Goal: Task Accomplishment & Management: Manage account settings

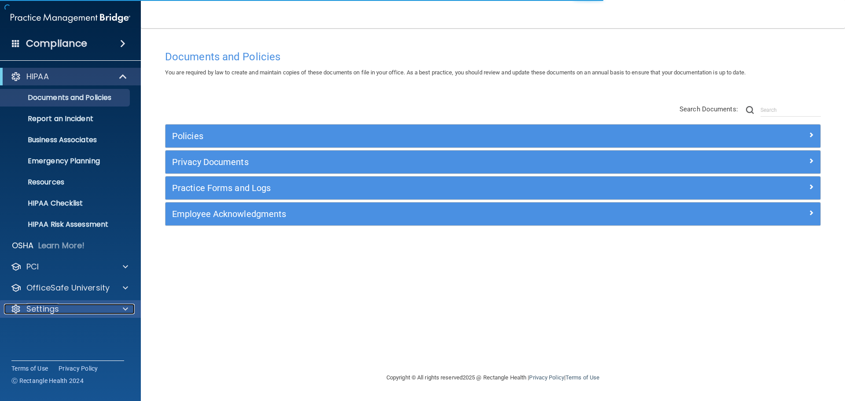
click at [52, 311] on p "Settings" at bounding box center [42, 309] width 33 height 11
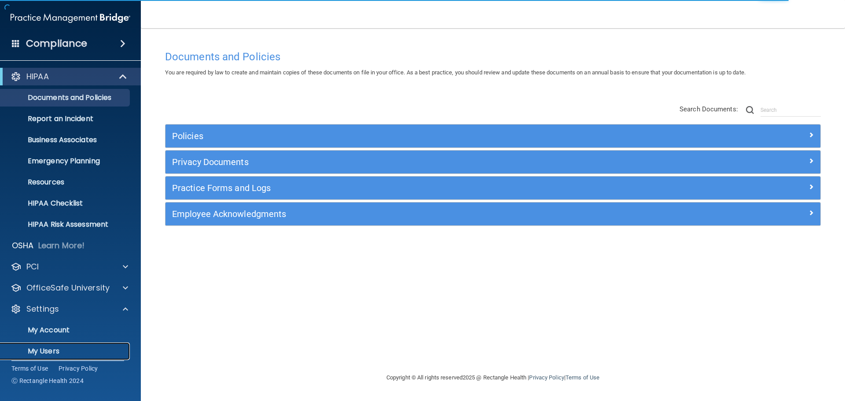
click at [48, 352] on p "My Users" at bounding box center [66, 351] width 120 height 9
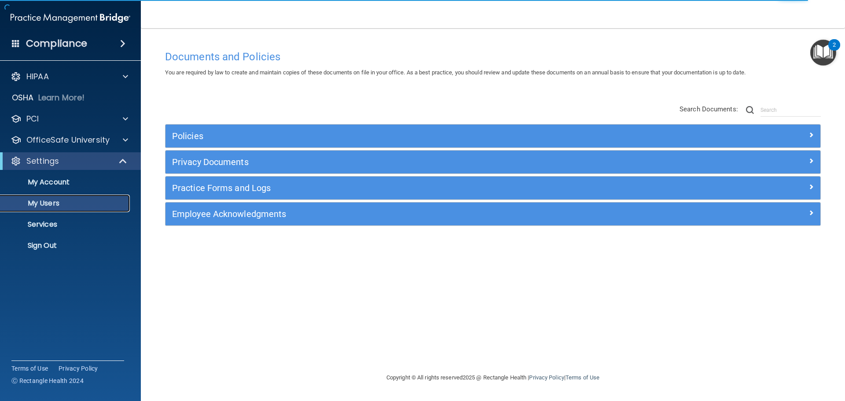
select select "20"
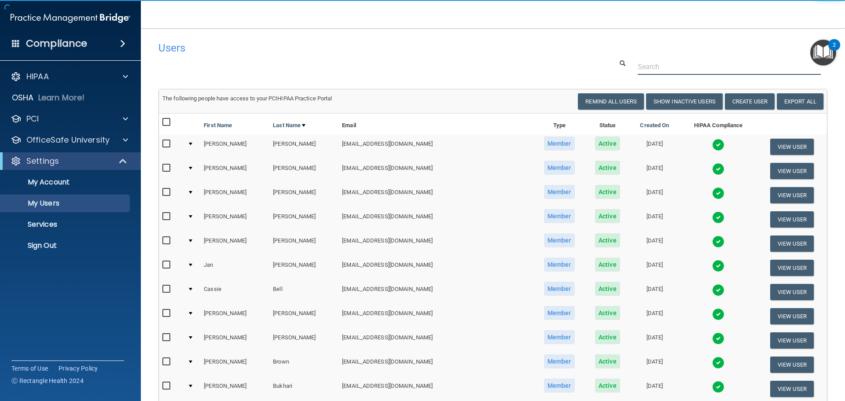
click at [666, 66] on input "text" at bounding box center [728, 67] width 183 height 16
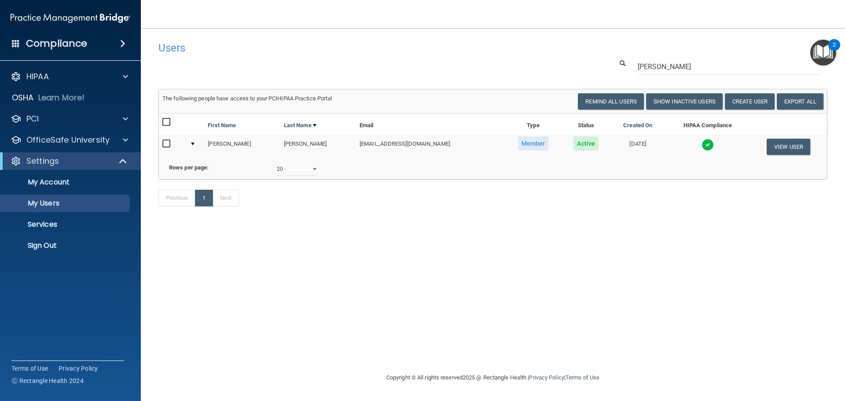
click at [701, 144] on img at bounding box center [707, 145] width 12 height 12
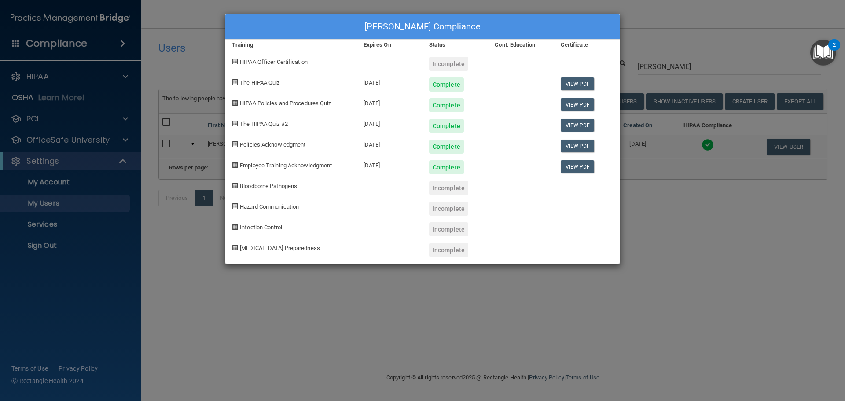
click at [680, 22] on div "[PERSON_NAME] Compliance Training Expires On Status Cont. Education Certificate…" at bounding box center [422, 200] width 845 height 401
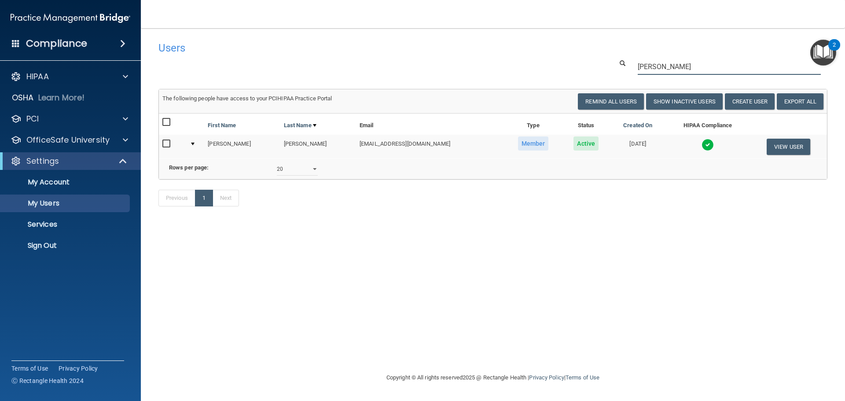
drag, startPoint x: 670, startPoint y: 66, endPoint x: 595, endPoint y: 64, distance: 74.8
click at [595, 64] on div "[PERSON_NAME]" at bounding box center [493, 67] width 682 height 16
type input "[PERSON_NAME]"
click at [701, 146] on img at bounding box center [707, 145] width 12 height 12
